Goal: Check status: Check status

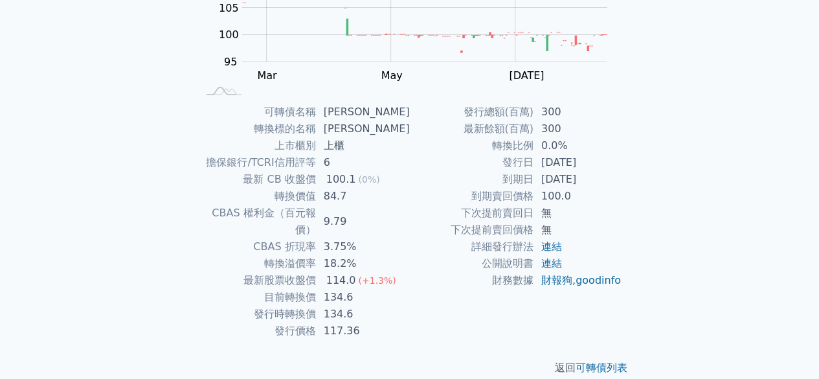
scroll to position [220, 0]
click at [337, 289] on td "134.6" at bounding box center [363, 297] width 94 height 17
click at [349, 289] on td "134.6" at bounding box center [363, 297] width 94 height 17
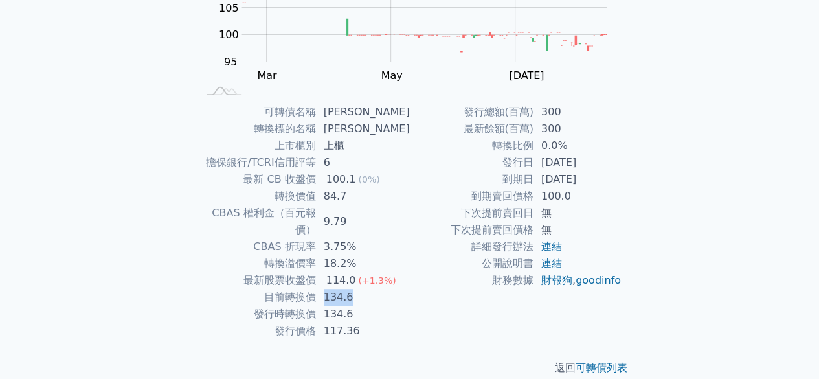
click at [349, 289] on td "134.6" at bounding box center [363, 297] width 94 height 17
click at [368, 289] on td "134.6" at bounding box center [363, 297] width 94 height 17
click at [362, 289] on td "134.6" at bounding box center [363, 297] width 94 height 17
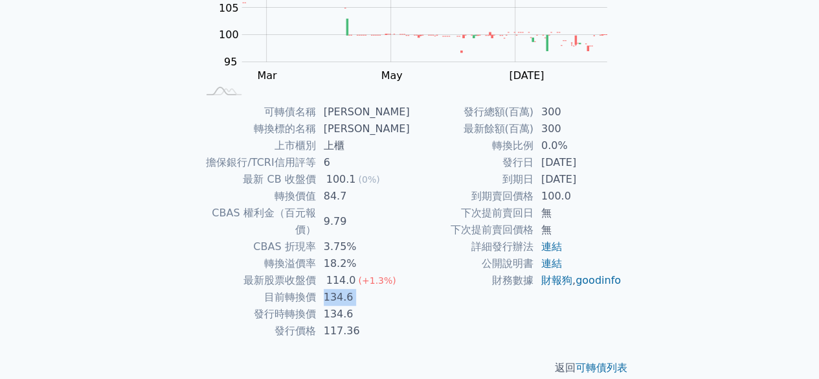
click at [362, 289] on td "134.6" at bounding box center [363, 297] width 94 height 17
click at [388, 275] on span "(+1.3%)" at bounding box center [377, 280] width 38 height 10
click at [378, 289] on td "134.6" at bounding box center [363, 297] width 94 height 17
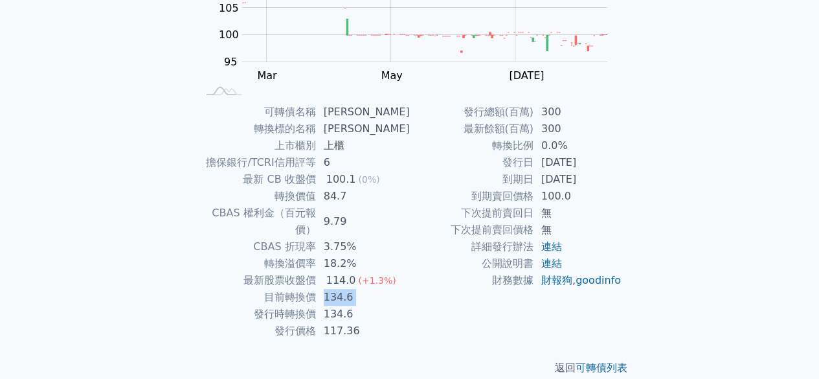
click at [392, 289] on td "134.6" at bounding box center [363, 297] width 94 height 17
